Goal: Task Accomplishment & Management: Use online tool/utility

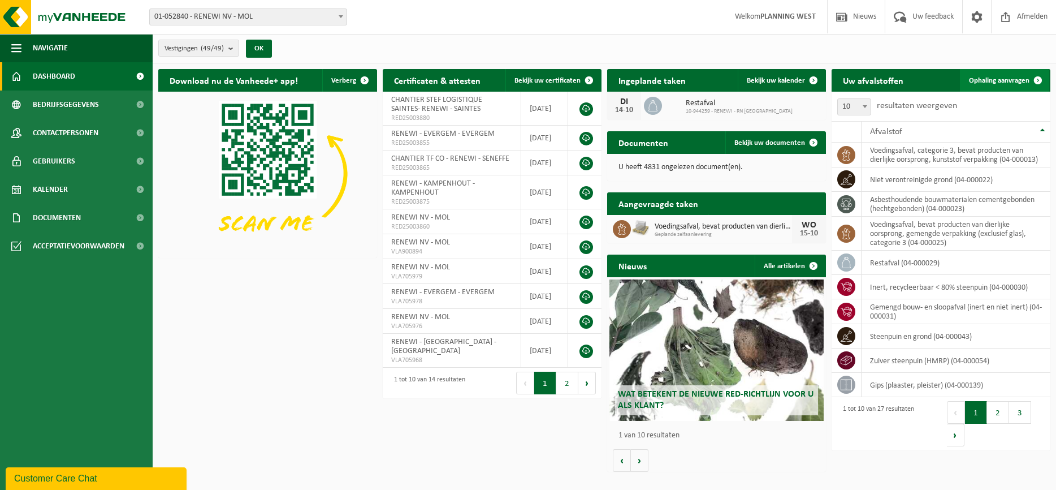
click at [1006, 70] on link "Ophaling aanvragen" at bounding box center [1004, 80] width 89 height 23
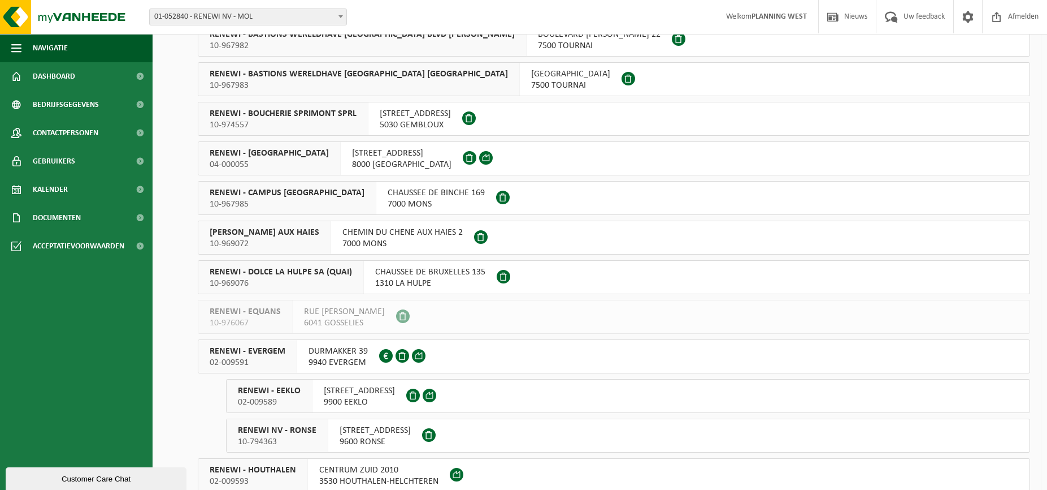
scroll to position [678, 0]
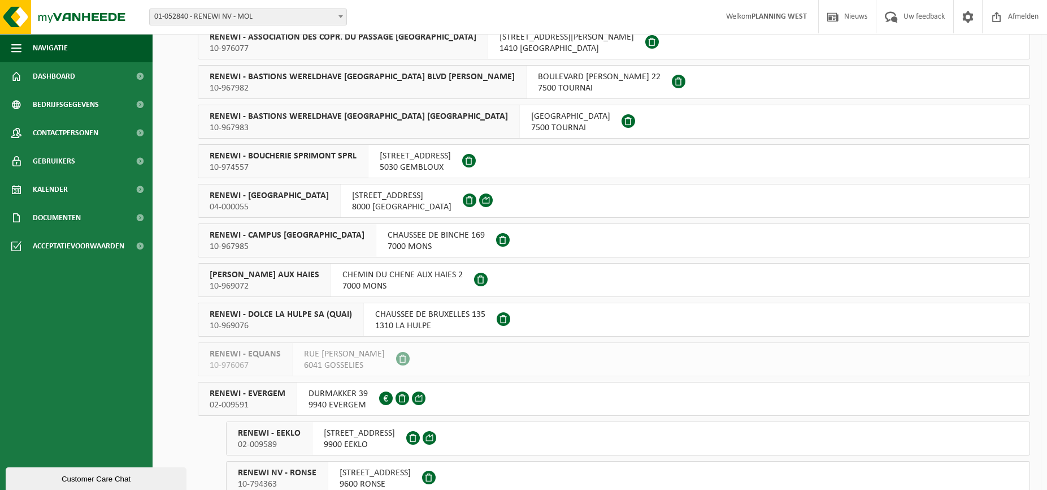
click at [262, 203] on span "04-000055" at bounding box center [269, 206] width 119 height 11
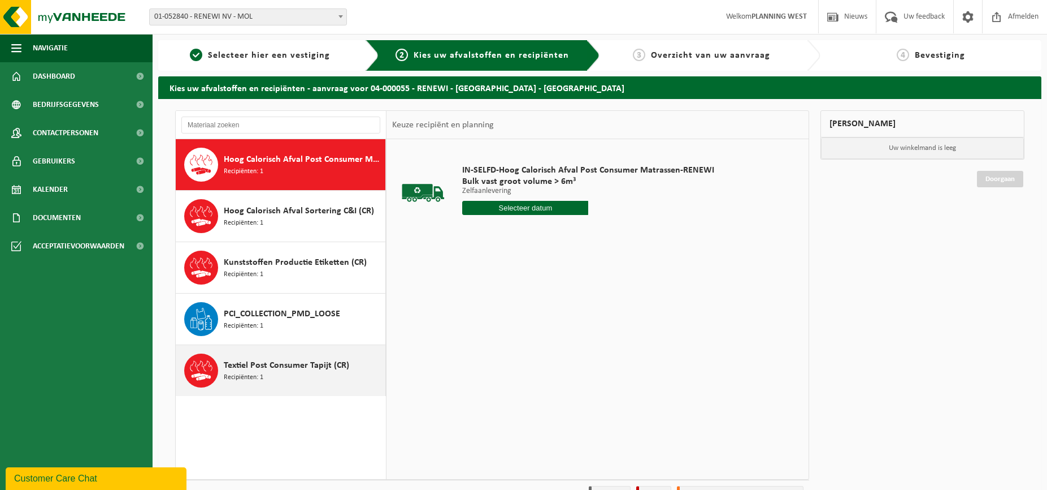
click at [283, 373] on div "Textiel Post Consumer Tapijt (CR) Recipiënten: 1" at bounding box center [303, 370] width 159 height 34
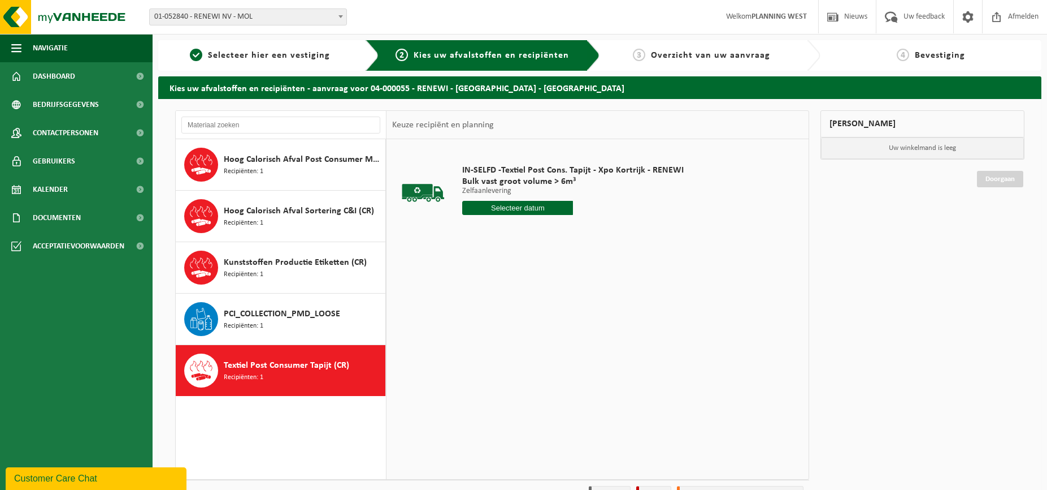
click at [516, 218] on div "IN-SELFD -Textiel Post Cons. Tapijt - Xpo Kortrijk - RENEWI Bulk vast groot vol…" at bounding box center [573, 192] width 233 height 79
click at [512, 210] on input "text" at bounding box center [517, 208] width 111 height 14
click at [493, 312] on div "14" at bounding box center [493, 308] width 20 height 18
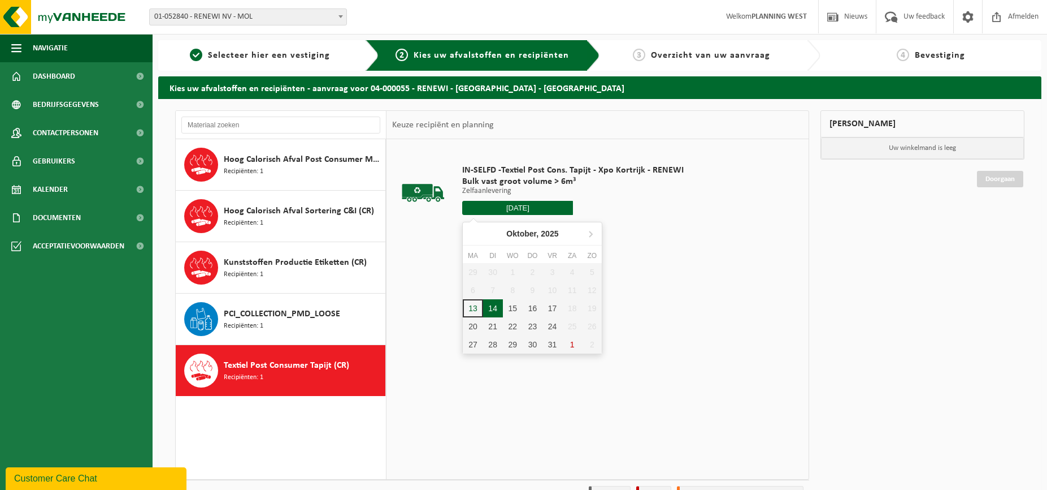
type input "Van 2025-10-14"
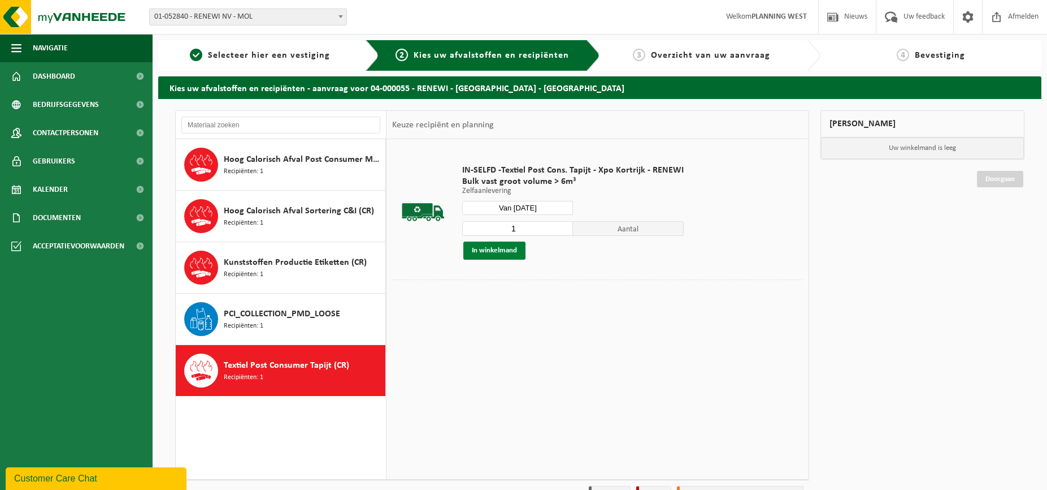
click at [508, 256] on button "In winkelmand" at bounding box center [495, 250] width 62 height 18
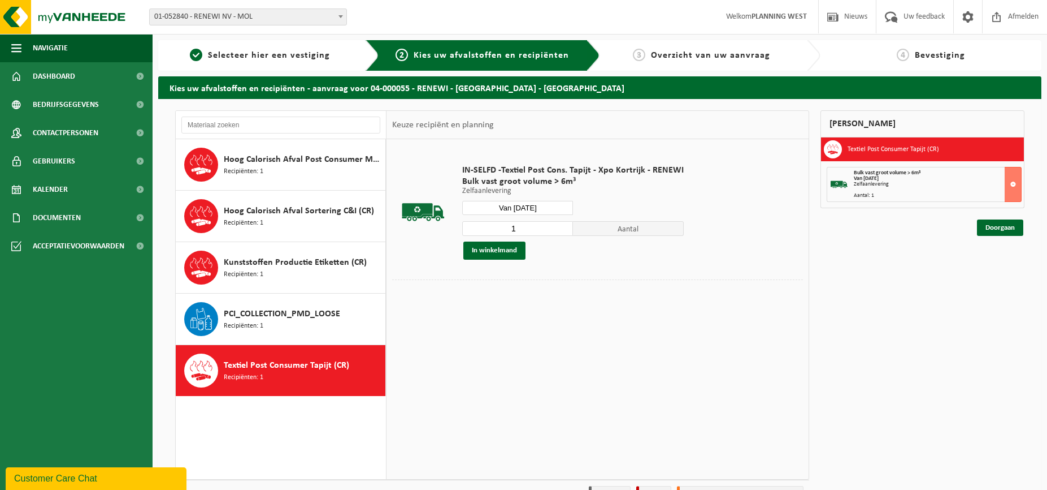
click at [1001, 237] on div "Mijn winkelmand Textiel Post Consumer Tapijt (CR) Bulk vast groot volume > 6m³ …" at bounding box center [922, 308] width 215 height 396
click at [1001, 231] on link "Doorgaan" at bounding box center [1000, 227] width 46 height 16
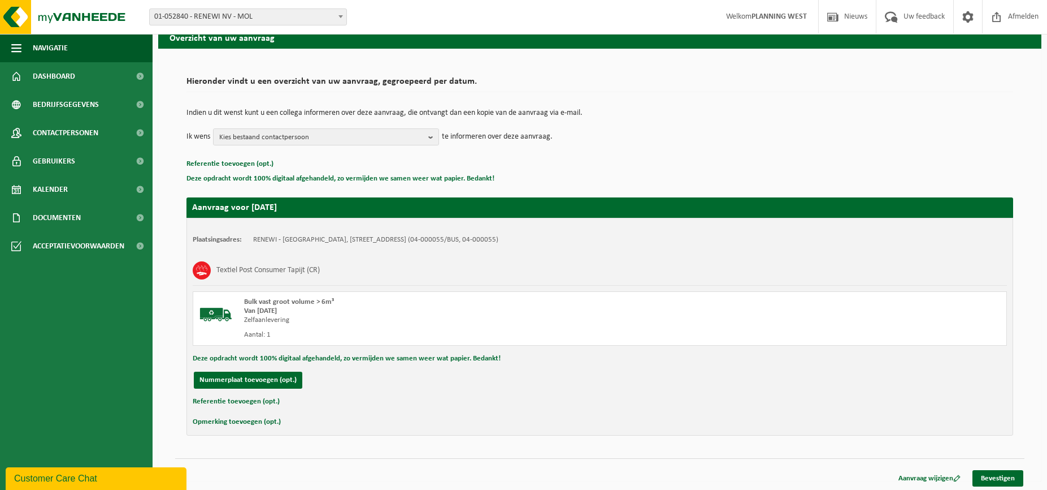
scroll to position [53, 0]
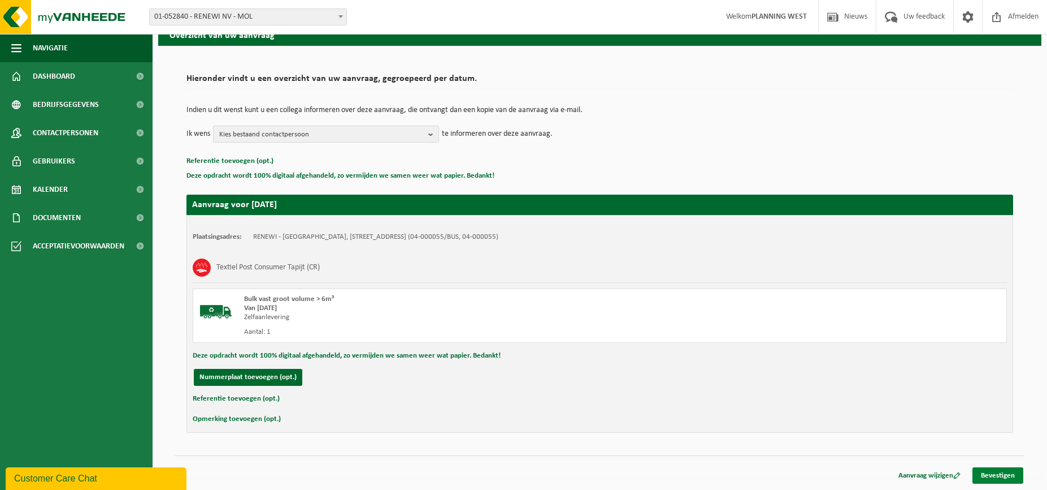
click at [1010, 467] on link "Bevestigen" at bounding box center [998, 475] width 51 height 16
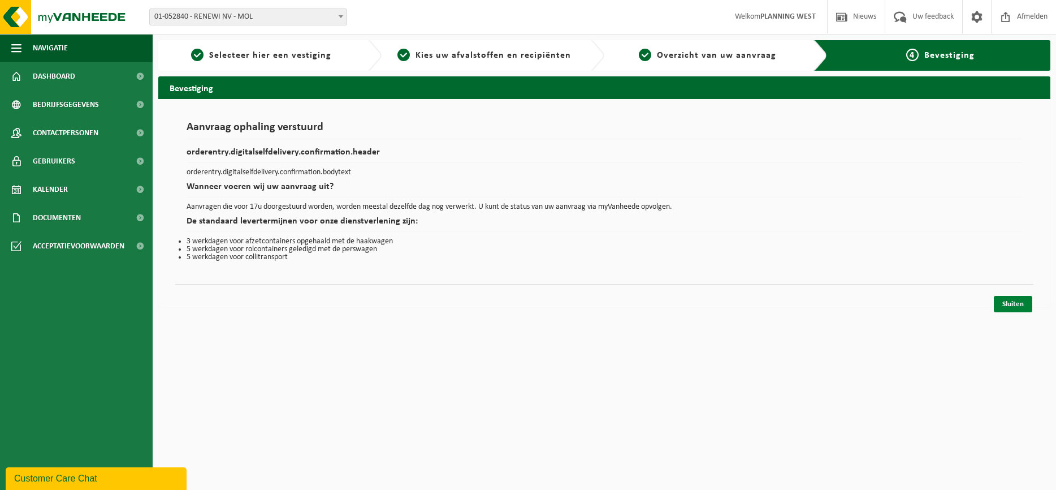
click at [1020, 308] on link "Sluiten" at bounding box center [1013, 304] width 38 height 16
